Goal: Information Seeking & Learning: Learn about a topic

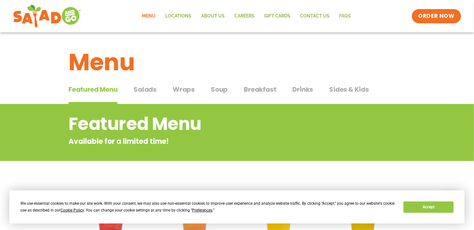
click at [135, 90] on span "Salads" at bounding box center [145, 89] width 23 height 10
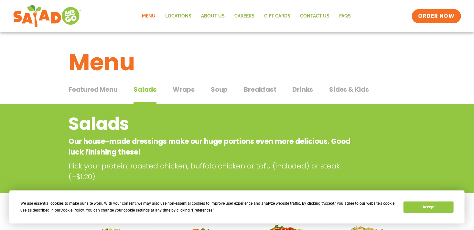
click at [178, 86] on span "Wraps" at bounding box center [184, 89] width 22 height 10
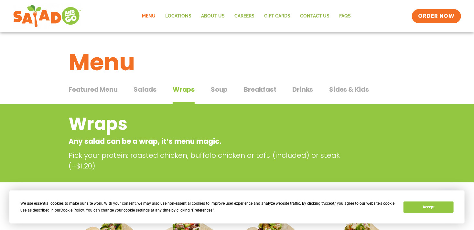
click at [215, 87] on span "Soup" at bounding box center [219, 89] width 17 height 10
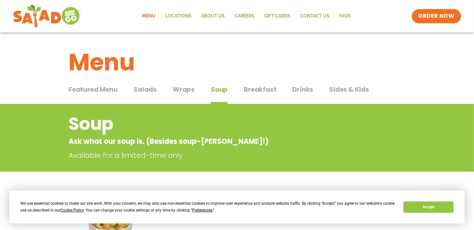
click at [247, 89] on span "Breakfast" at bounding box center [260, 89] width 32 height 10
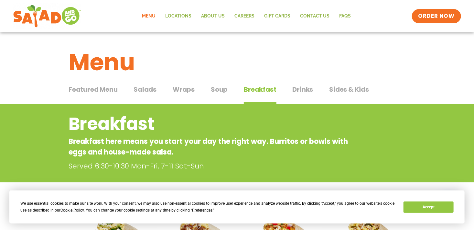
click at [295, 91] on span "Drinks" at bounding box center [303, 89] width 21 height 10
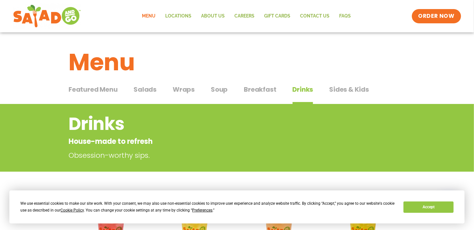
click at [352, 89] on span "Sides & Kids" at bounding box center [349, 89] width 40 height 10
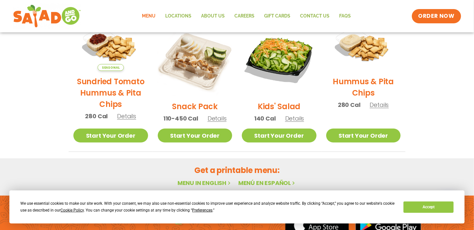
scroll to position [129, 0]
